Goal: Task Accomplishment & Management: Manage account settings

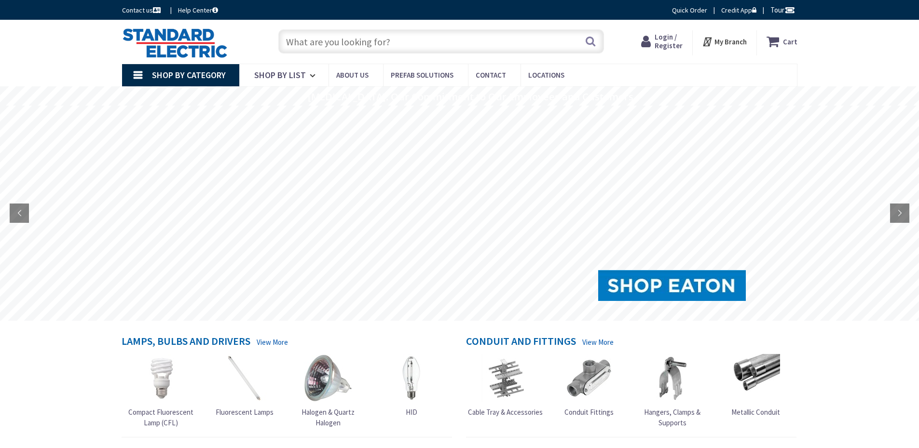
click at [668, 41] on span "Login / Register" at bounding box center [668, 41] width 28 height 18
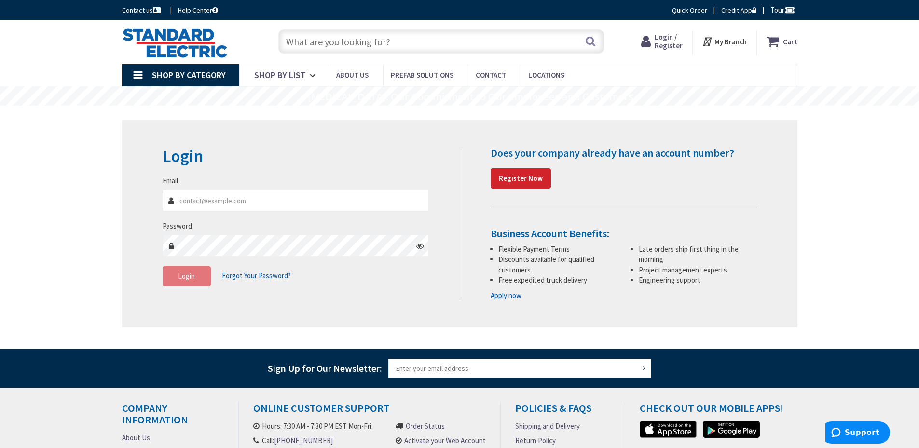
type input "[PERSON_NAME][EMAIL_ADDRESS][DOMAIN_NAME]"
click at [179, 279] on span "Login" at bounding box center [186, 275] width 17 height 9
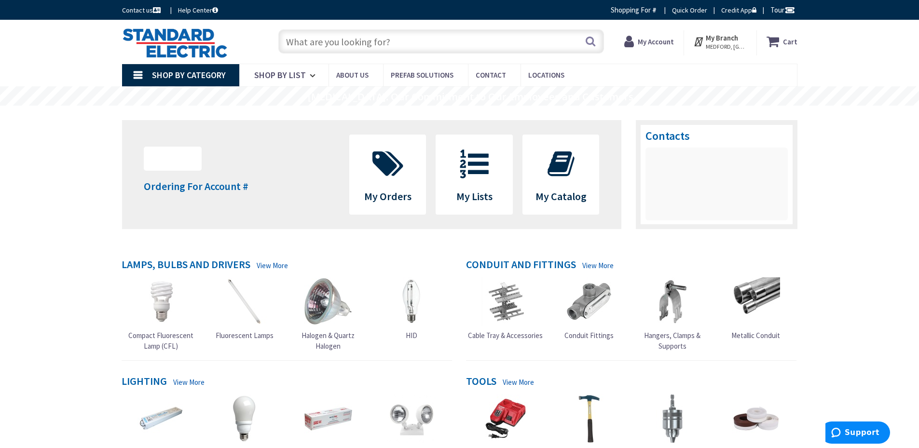
click at [651, 41] on strong "My Account" at bounding box center [655, 41] width 36 height 9
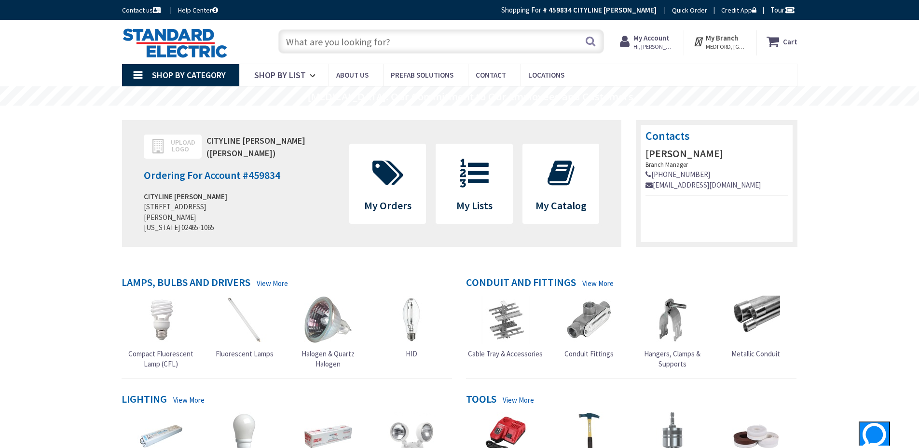
click at [661, 43] on span "Hi, [PERSON_NAME]" at bounding box center [653, 47] width 41 height 8
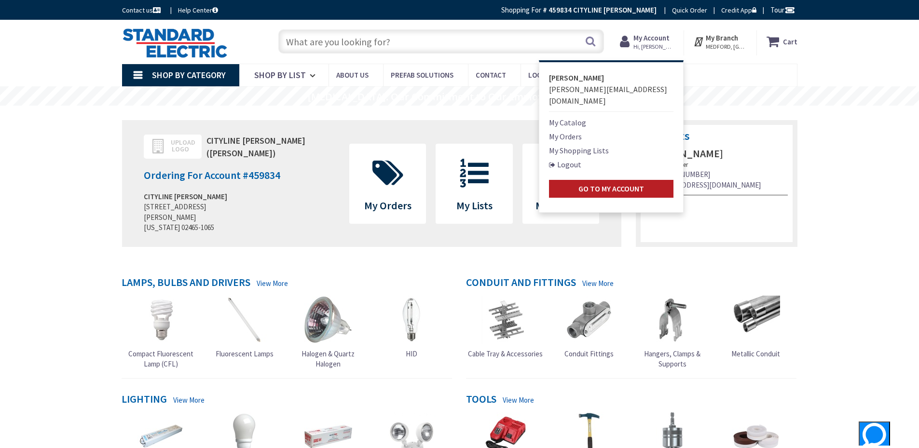
click at [619, 184] on strong "Go to My Account" at bounding box center [611, 189] width 66 height 10
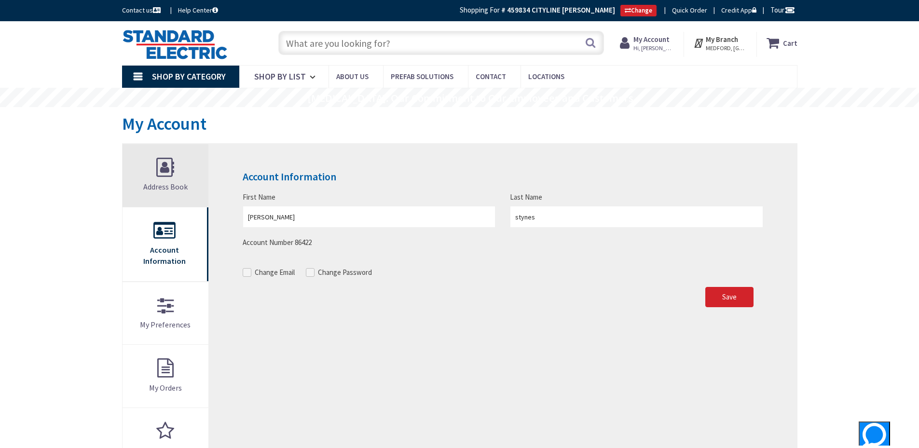
click at [164, 168] on link "Address Book" at bounding box center [165, 175] width 86 height 63
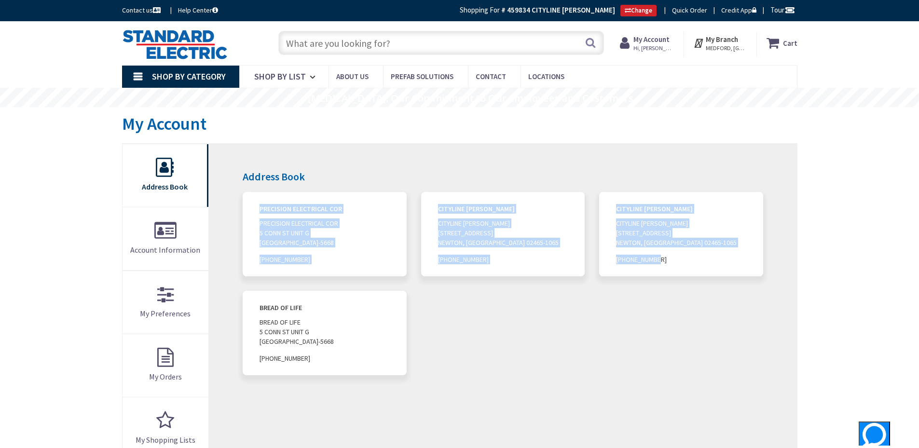
drag, startPoint x: 660, startPoint y: 257, endPoint x: 254, endPoint y: 205, distance: 409.2
click at [254, 205] on ol "PRECISION ELECTRICAL COR PRECISION ELECTRICAL COR [STREET_ADDRESS] 781-646-9250…" at bounding box center [502, 291] width 534 height 198
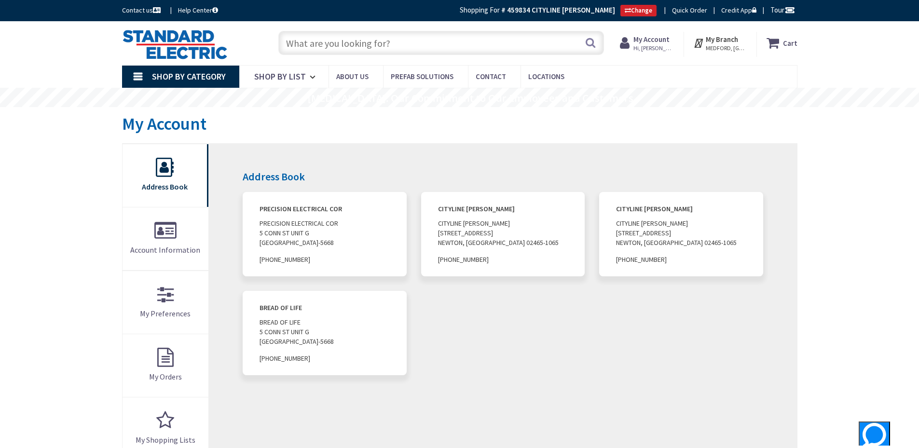
click at [369, 149] on div "Address Book PRECISION ELECTRICAL COR PRECISION ELECTRICAL COR [STREET_ADDRESS]…" at bounding box center [502, 365] width 587 height 443
